Goal: Task Accomplishment & Management: Use online tool/utility

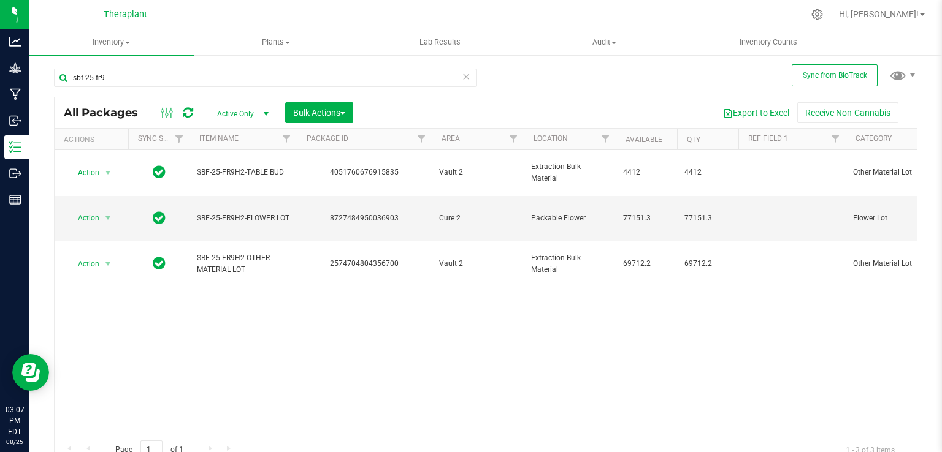
click at [462, 79] on icon at bounding box center [466, 76] width 9 height 15
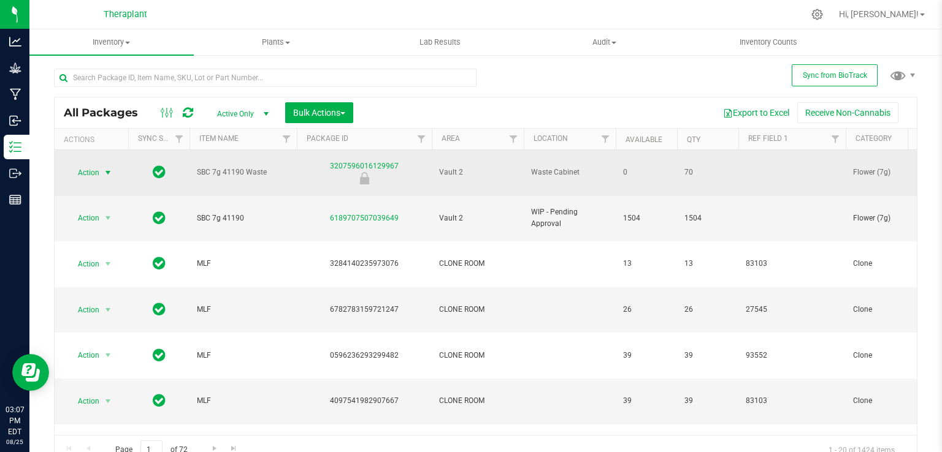
click at [91, 167] on span "Action" at bounding box center [83, 172] width 33 height 17
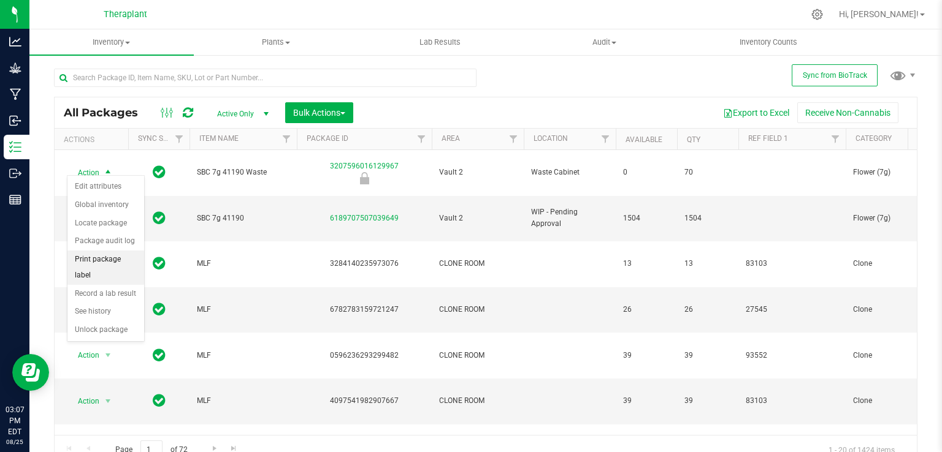
click at [128, 259] on li "Print package label" at bounding box center [105, 268] width 77 height 34
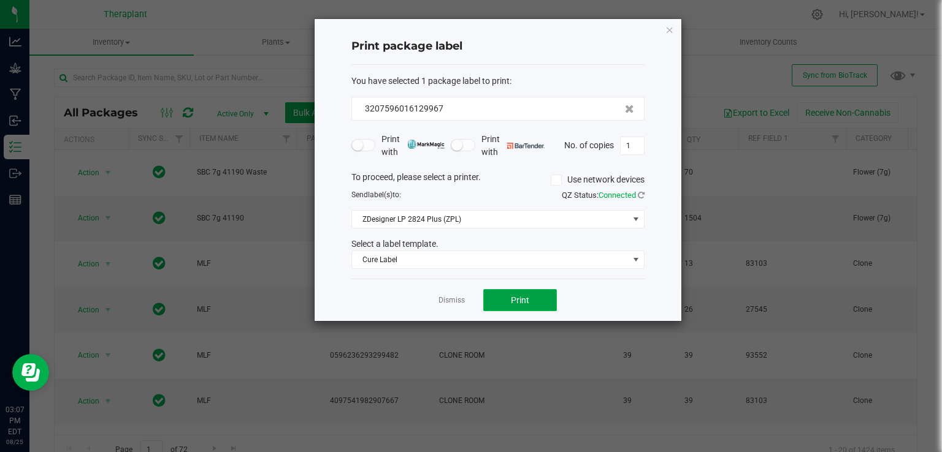
click at [544, 300] on button "Print" at bounding box center [520, 300] width 74 height 22
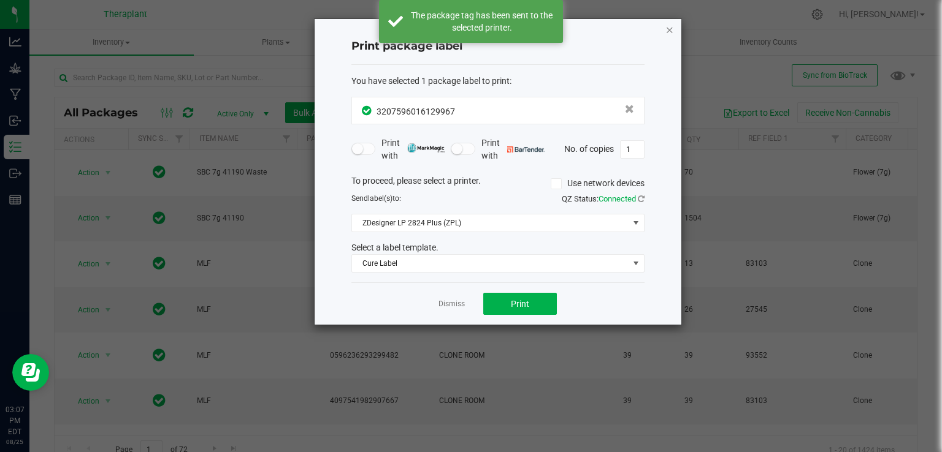
click at [671, 32] on icon "button" at bounding box center [669, 29] width 9 height 15
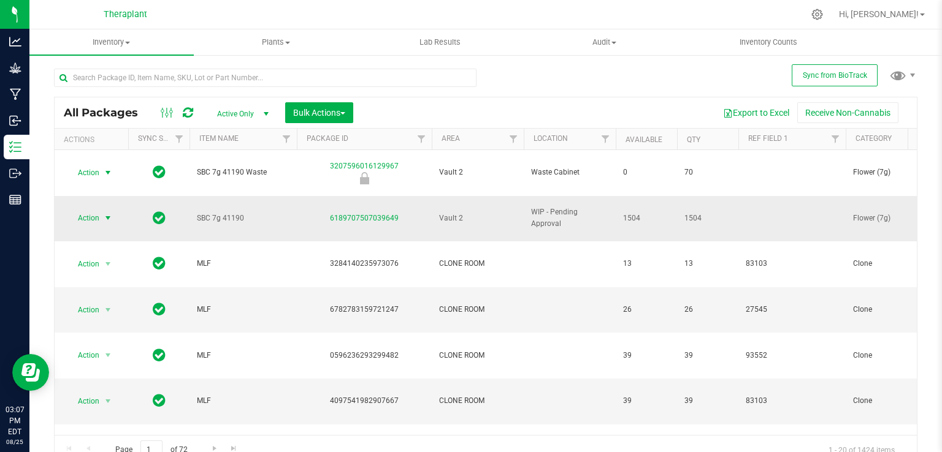
click at [93, 210] on span "Action" at bounding box center [83, 218] width 33 height 17
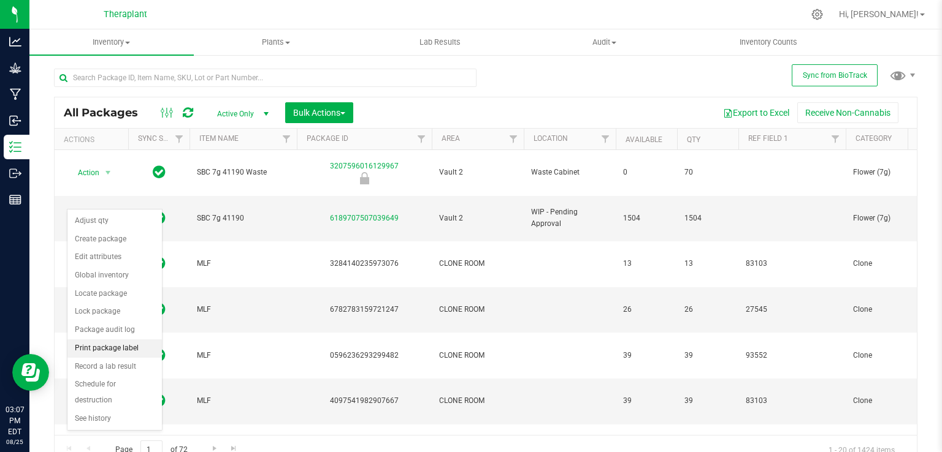
click at [113, 345] on li "Print package label" at bounding box center [114, 349] width 94 height 18
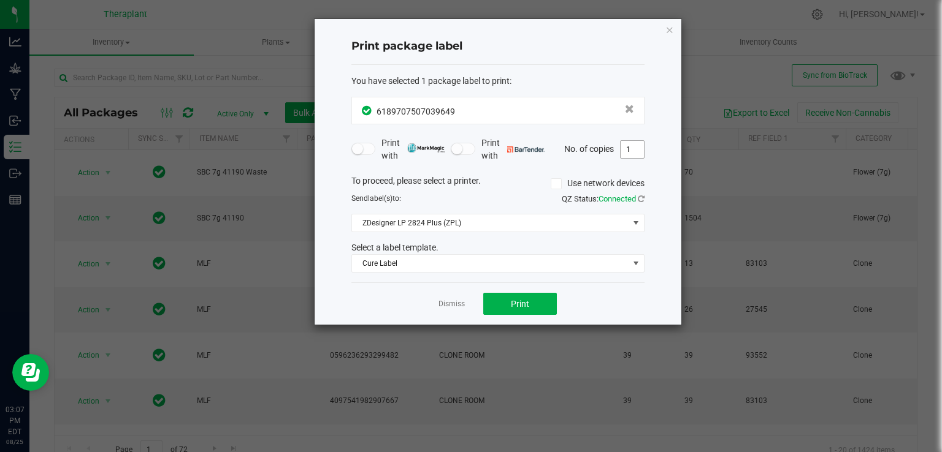
click at [637, 154] on input "1" at bounding box center [631, 149] width 23 height 17
type input "3"
click at [525, 299] on span "Print" at bounding box center [520, 304] width 18 height 10
